Goal: Transaction & Acquisition: Book appointment/travel/reservation

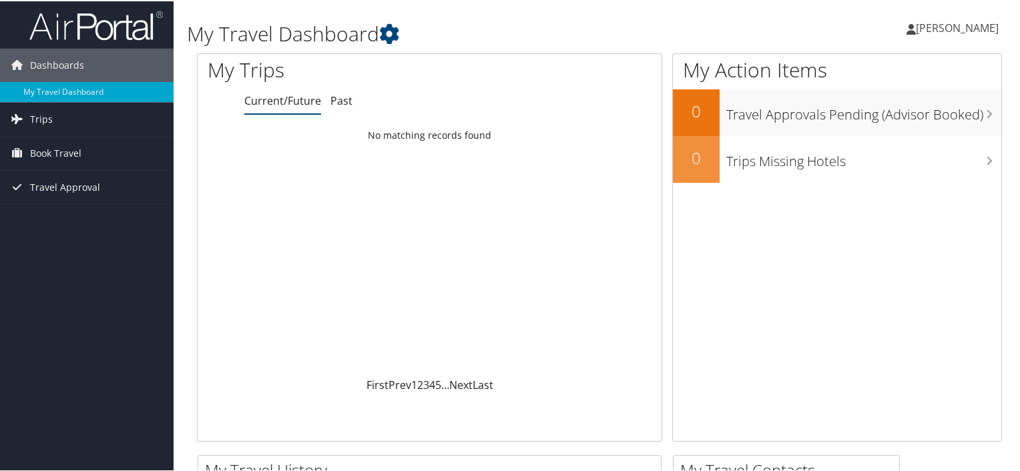
click at [945, 29] on span "[PERSON_NAME]" at bounding box center [957, 26] width 83 height 15
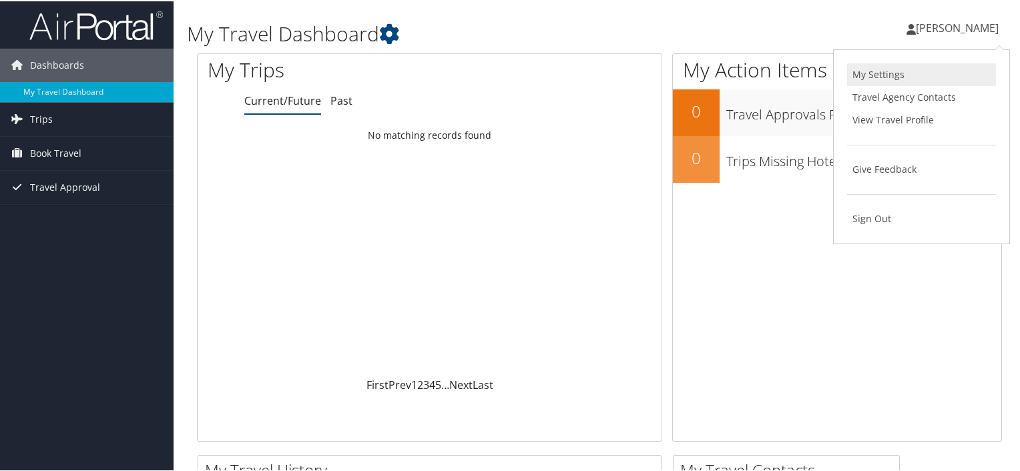
click at [877, 69] on link "My Settings" at bounding box center [921, 73] width 149 height 23
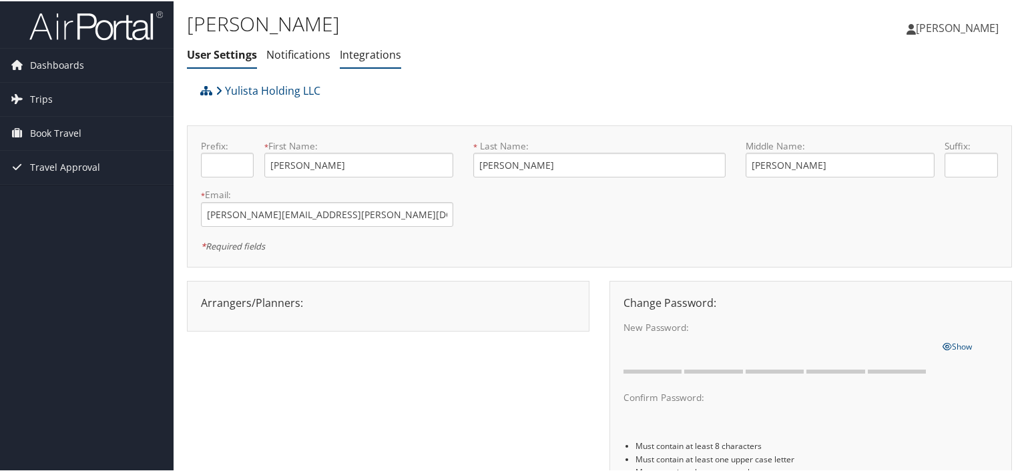
click at [366, 51] on link "Integrations" at bounding box center [370, 53] width 61 height 15
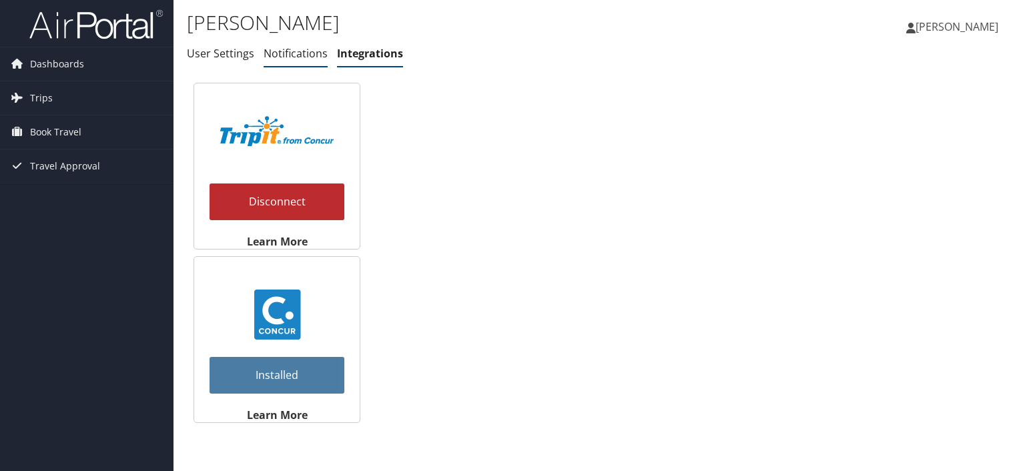
click at [280, 52] on link "Notifications" at bounding box center [296, 53] width 64 height 15
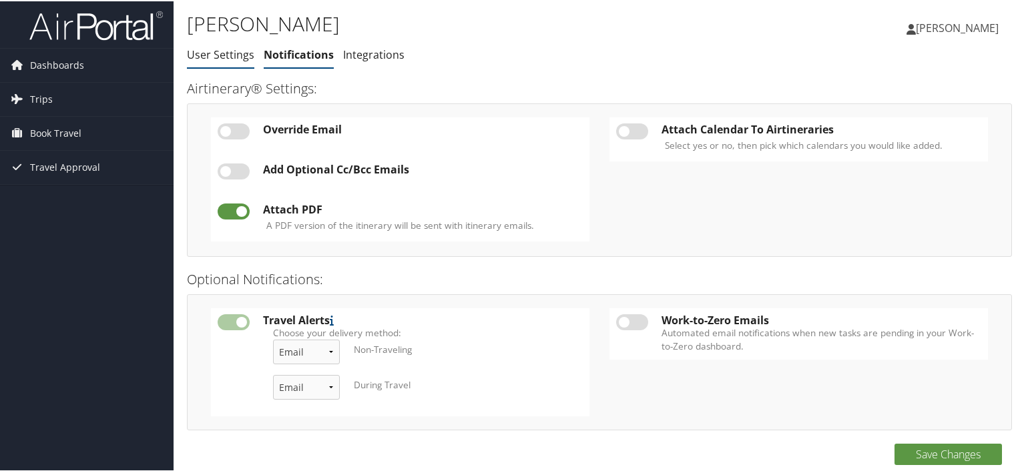
click at [224, 53] on link "User Settings" at bounding box center [220, 53] width 67 height 15
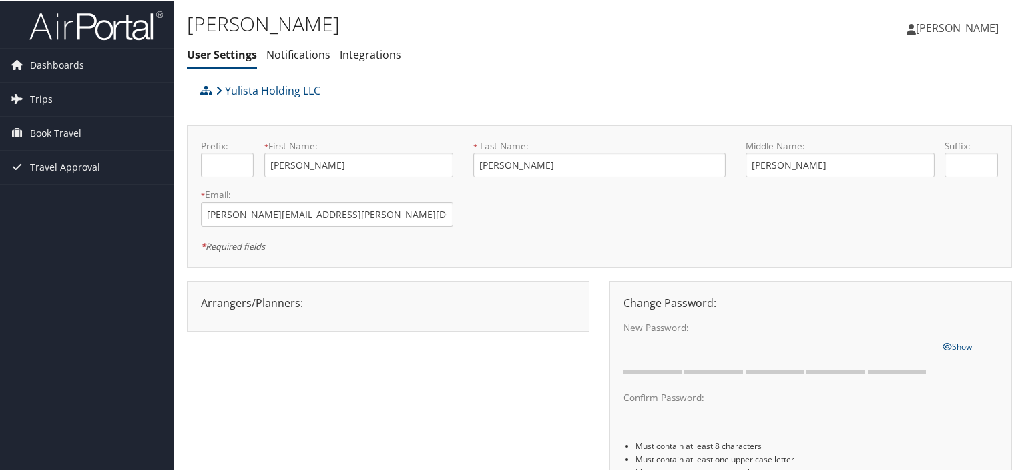
click at [961, 26] on span "[PERSON_NAME]" at bounding box center [957, 26] width 83 height 15
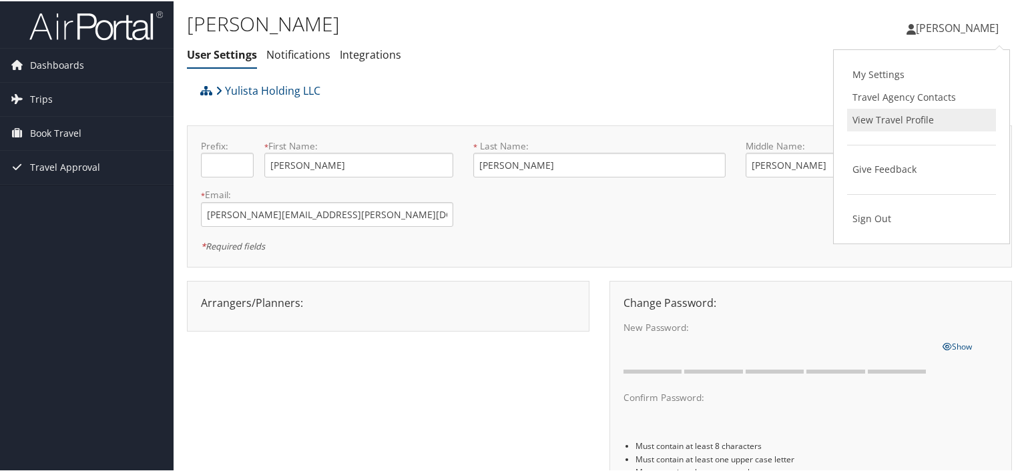
click at [910, 117] on link "View Travel Profile" at bounding box center [921, 118] width 149 height 23
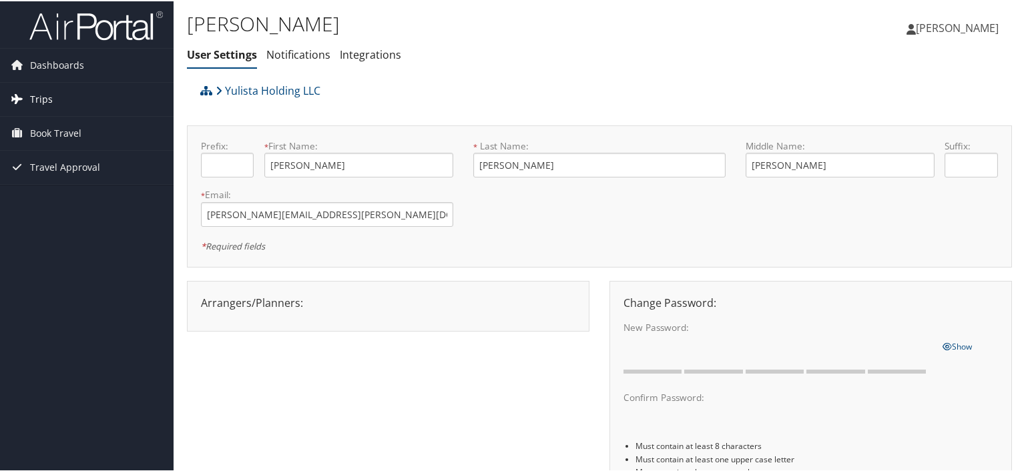
click at [45, 103] on span "Trips" at bounding box center [41, 97] width 23 height 33
click at [49, 186] on span "Book Travel" at bounding box center [55, 192] width 51 height 33
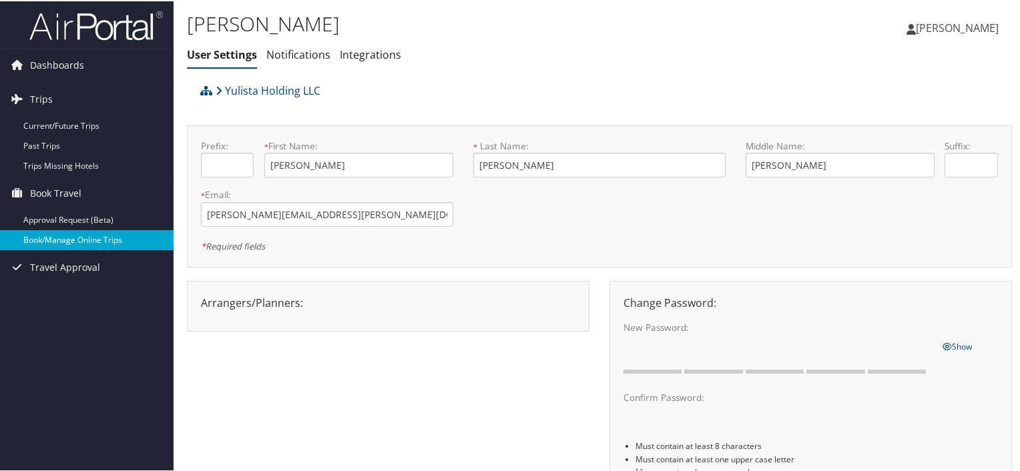
click at [56, 237] on link "Book/Manage Online Trips" at bounding box center [87, 239] width 174 height 20
click at [74, 29] on img at bounding box center [95, 24] width 133 height 31
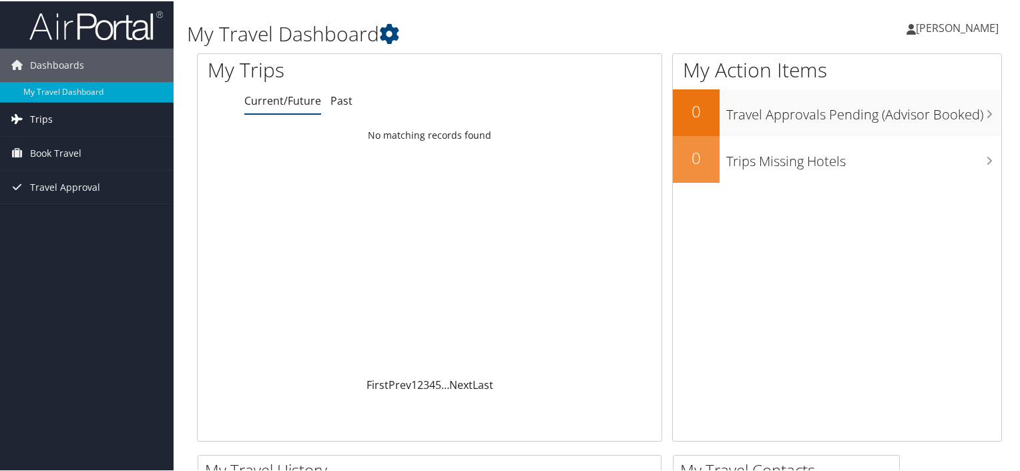
click at [59, 125] on link "Trips" at bounding box center [87, 117] width 174 height 33
click at [51, 210] on span "Book Travel" at bounding box center [55, 212] width 51 height 33
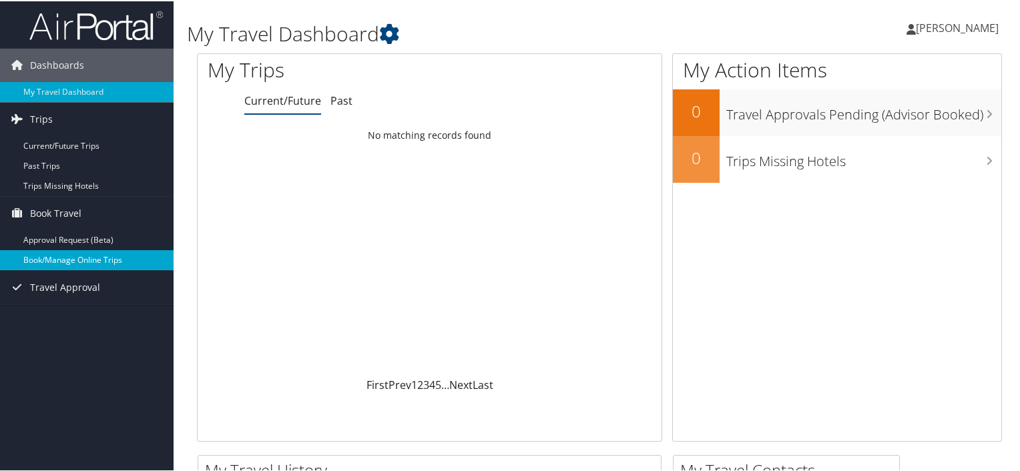
click at [47, 260] on link "Book/Manage Online Trips" at bounding box center [87, 259] width 174 height 20
